Goal: Task Accomplishment & Management: Manage account settings

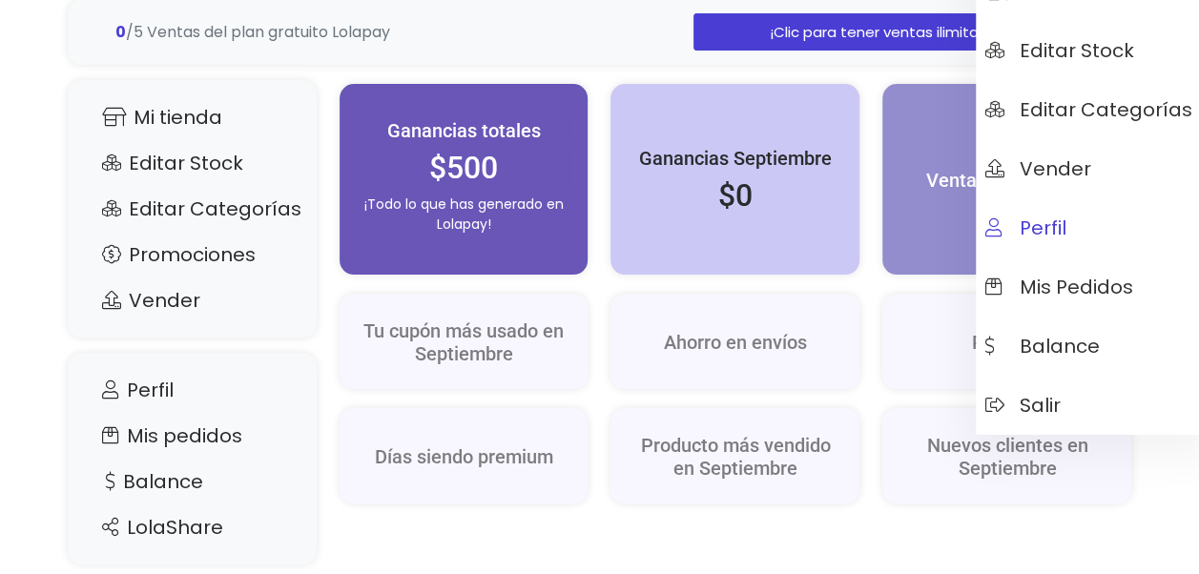
scroll to position [164, 0]
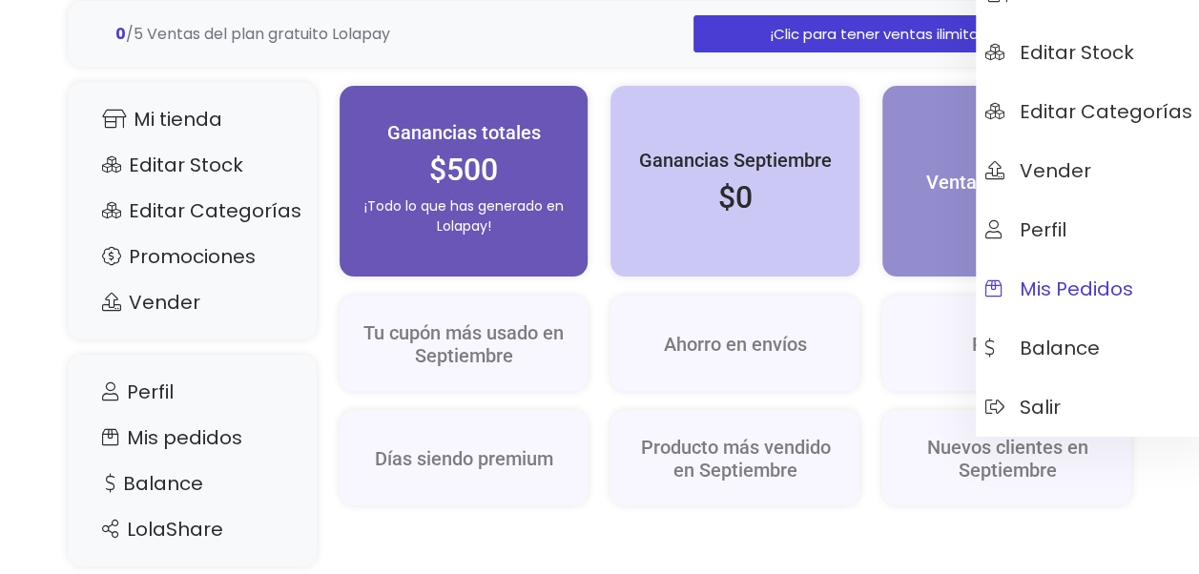
click at [1027, 296] on span "Mis pedidos" at bounding box center [1059, 288] width 148 height 21
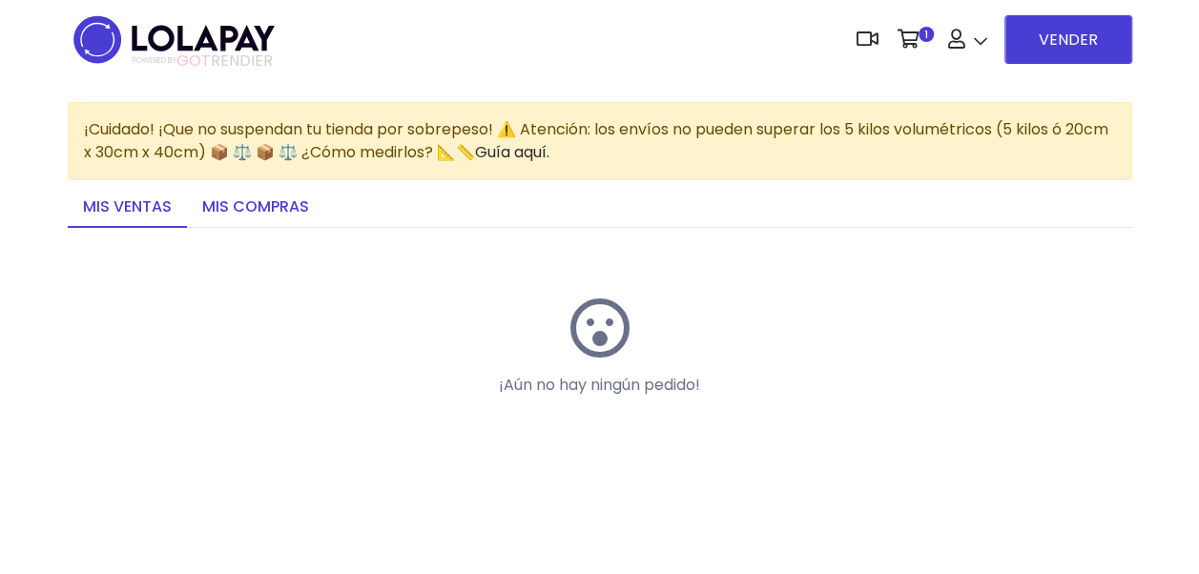
click at [255, 210] on link "Mis compras" at bounding box center [255, 208] width 137 height 40
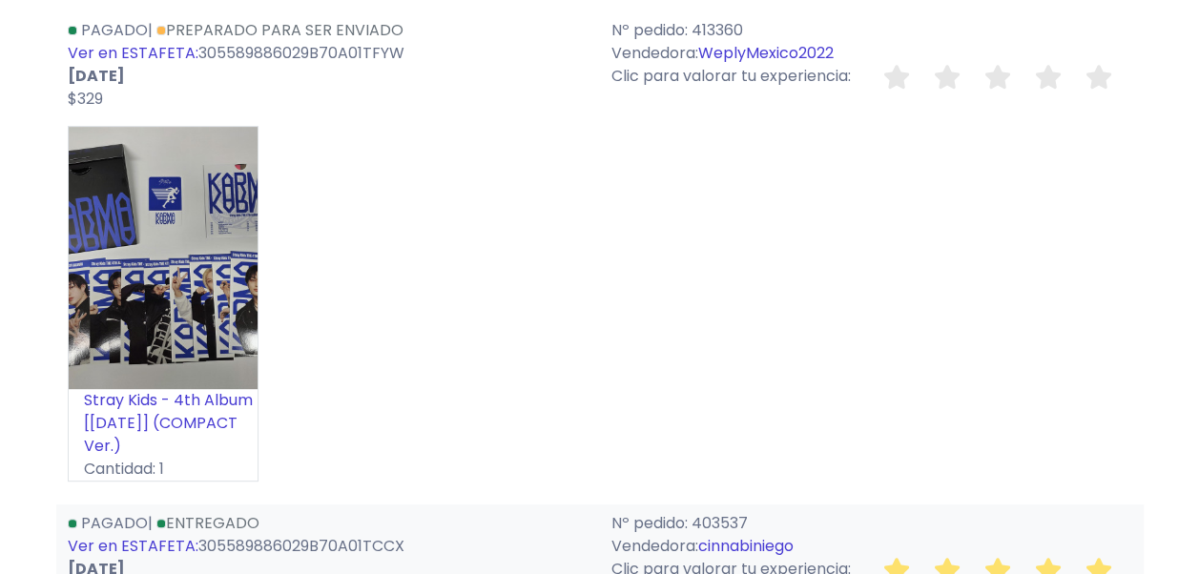
scroll to position [240, 0]
